Goal: Task Accomplishment & Management: Use online tool/utility

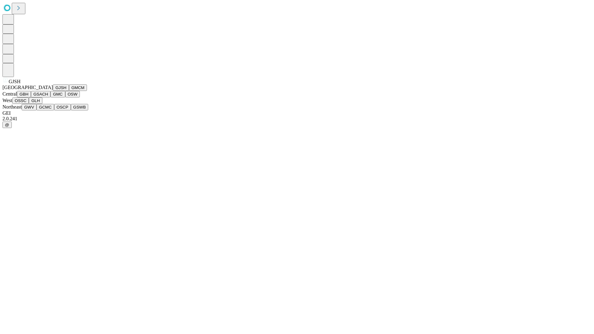
click at [53, 91] on button "GJSH" at bounding box center [61, 87] width 16 height 6
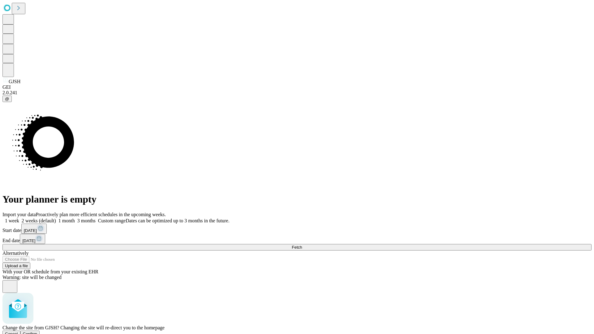
click at [37, 331] on span "Confirm" at bounding box center [30, 333] width 15 height 5
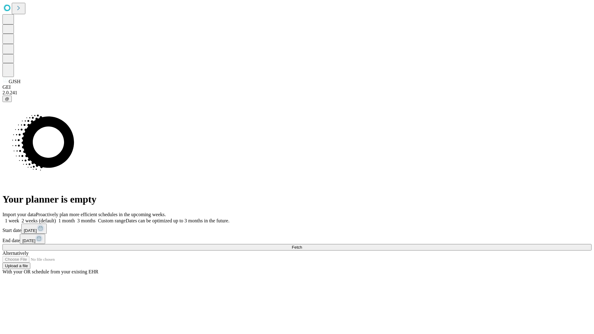
click at [75, 218] on label "1 month" at bounding box center [65, 220] width 19 height 5
click at [302, 245] on span "Fetch" at bounding box center [297, 247] width 10 height 5
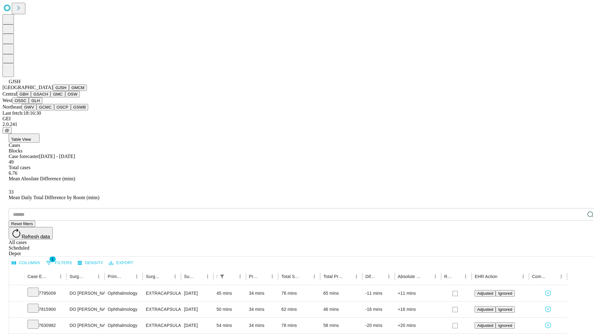
click at [69, 91] on button "GMCM" at bounding box center [78, 87] width 18 height 6
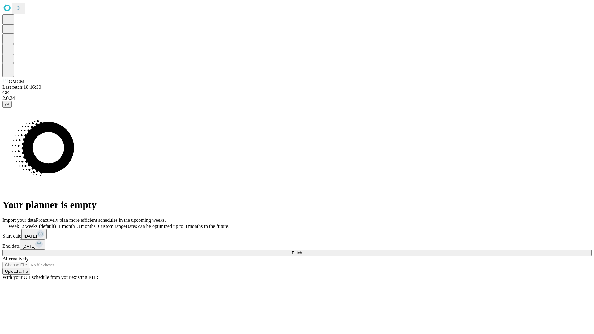
click at [75, 224] on label "1 month" at bounding box center [65, 226] width 19 height 5
click at [302, 250] on span "Fetch" at bounding box center [297, 252] width 10 height 5
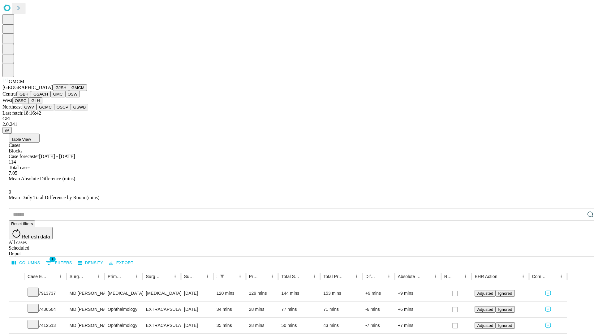
click at [31, 97] on button "GBH" at bounding box center [24, 94] width 14 height 6
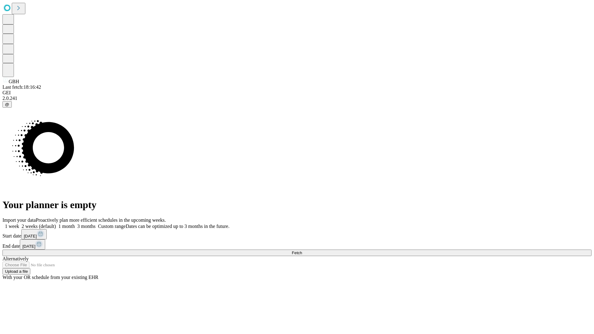
click at [75, 224] on label "1 month" at bounding box center [65, 226] width 19 height 5
click at [302, 250] on span "Fetch" at bounding box center [297, 252] width 10 height 5
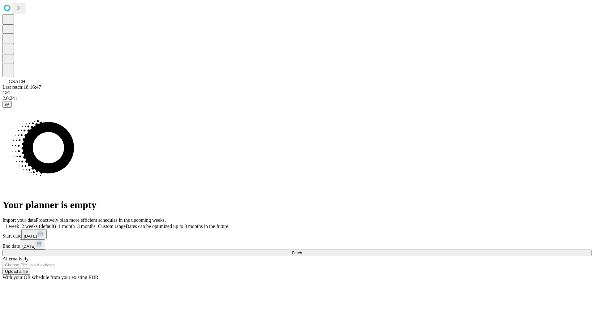
click at [75, 224] on label "1 month" at bounding box center [65, 226] width 19 height 5
click at [302, 250] on span "Fetch" at bounding box center [297, 252] width 10 height 5
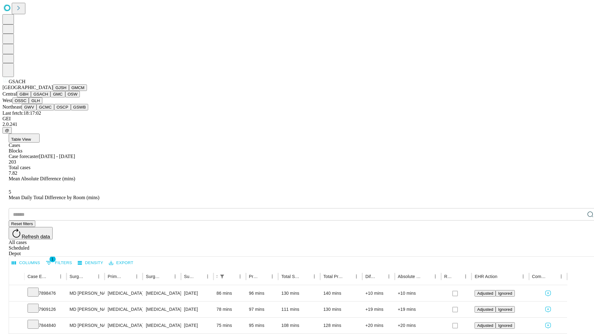
click at [50, 97] on button "GMC" at bounding box center [57, 94] width 15 height 6
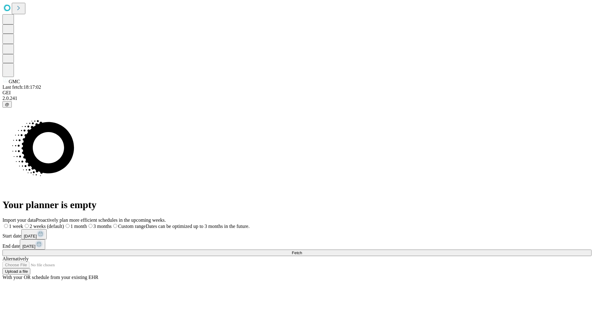
click at [302, 250] on span "Fetch" at bounding box center [297, 252] width 10 height 5
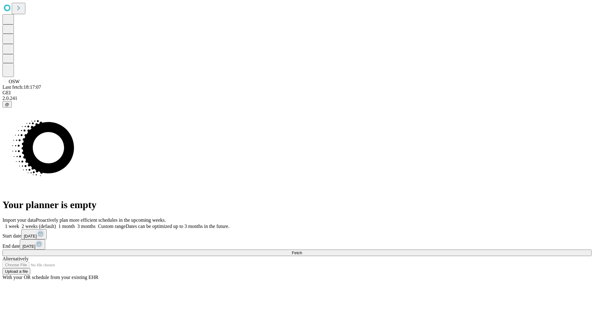
click at [75, 224] on label "1 month" at bounding box center [65, 226] width 19 height 5
click at [302, 250] on span "Fetch" at bounding box center [297, 252] width 10 height 5
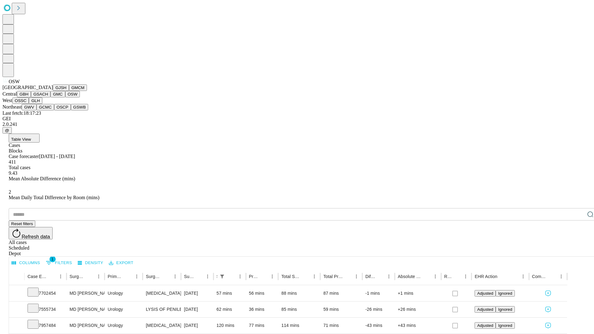
click at [29, 104] on button "OSSC" at bounding box center [20, 100] width 17 height 6
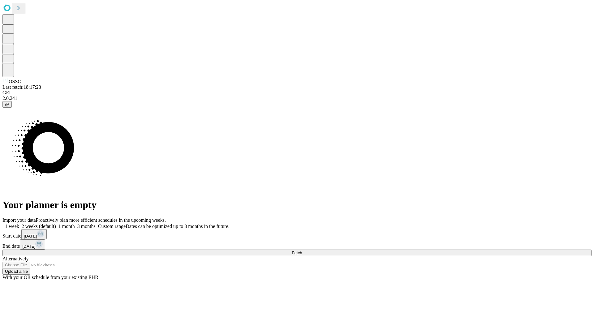
click at [75, 224] on label "1 month" at bounding box center [65, 226] width 19 height 5
click at [302, 250] on span "Fetch" at bounding box center [297, 252] width 10 height 5
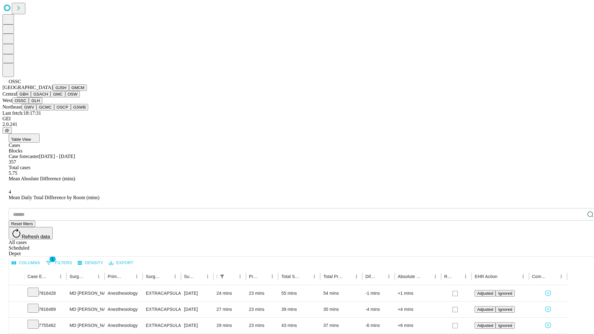
click at [42, 104] on button "GLH" at bounding box center [35, 100] width 13 height 6
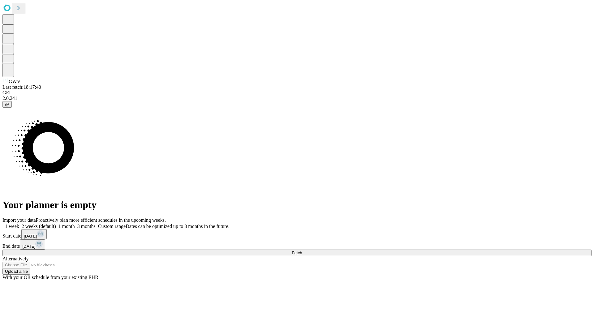
click at [75, 224] on label "1 month" at bounding box center [65, 226] width 19 height 5
click at [302, 250] on span "Fetch" at bounding box center [297, 252] width 10 height 5
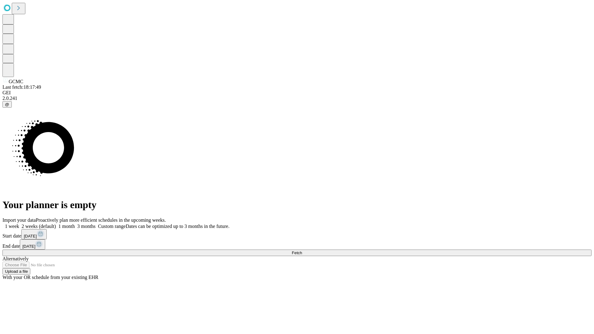
click at [302, 250] on span "Fetch" at bounding box center [297, 252] width 10 height 5
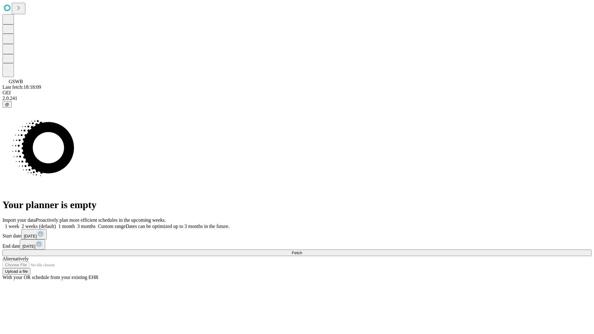
click at [302, 250] on span "Fetch" at bounding box center [297, 252] width 10 height 5
